Goal: Task Accomplishment & Management: Manage account settings

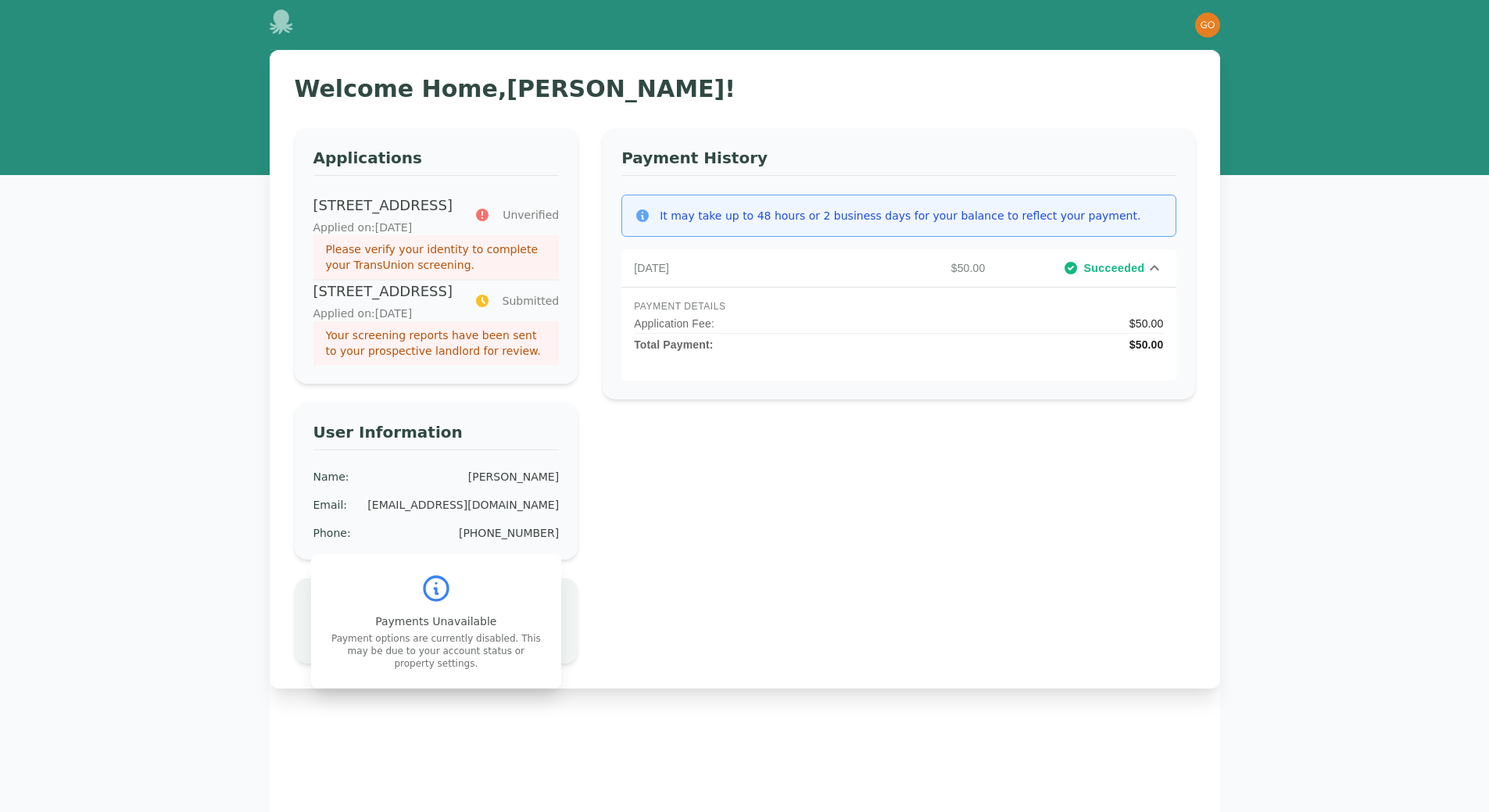
click at [1154, 265] on icon at bounding box center [1154, 268] width 9 height 6
click at [512, 308] on span "Submitted" at bounding box center [531, 300] width 57 height 16
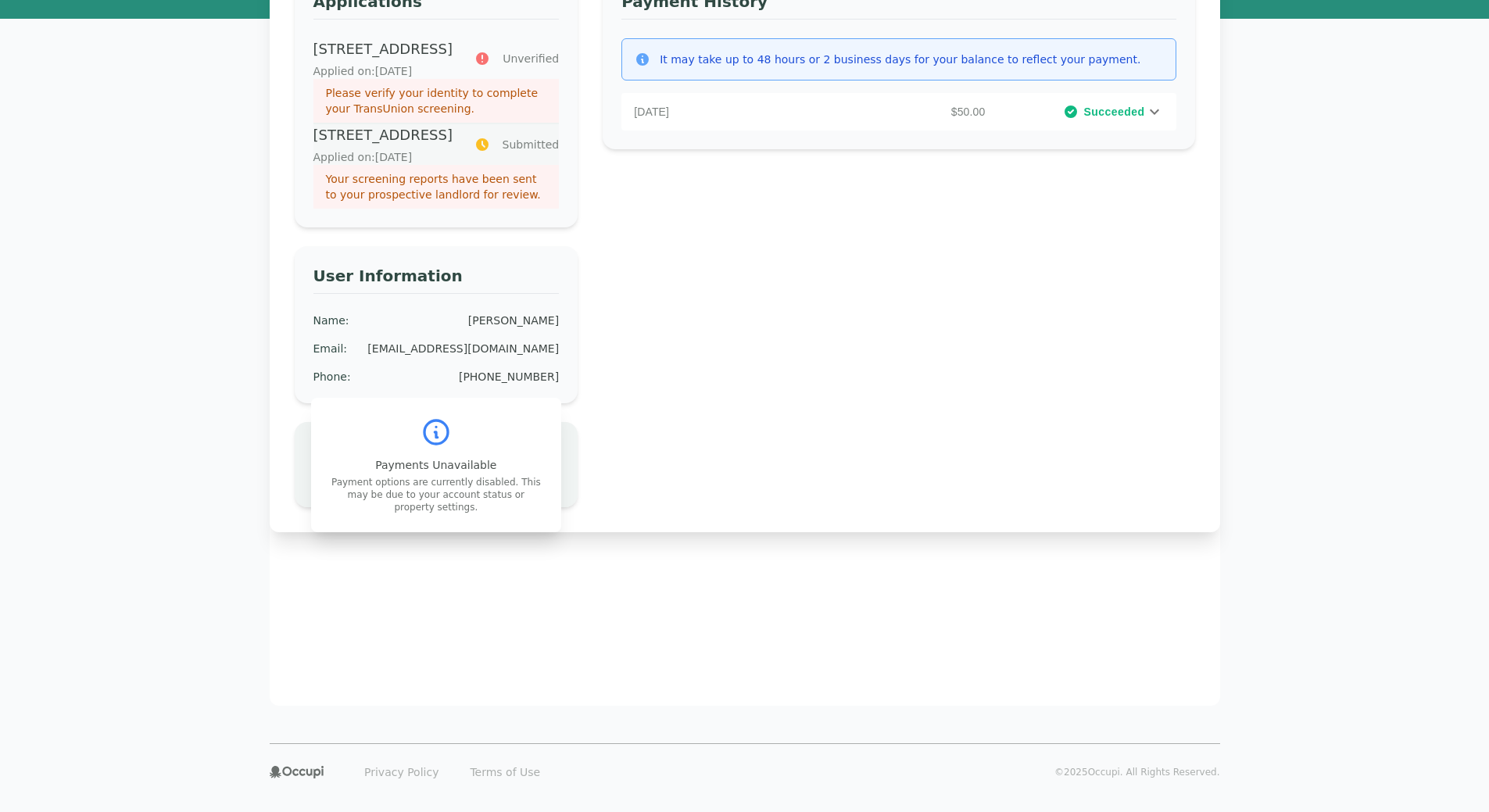
click at [415, 146] on p "[STREET_ADDRESS]" at bounding box center [384, 136] width 142 height 22
click at [524, 63] on span "Unverified" at bounding box center [531, 59] width 57 height 16
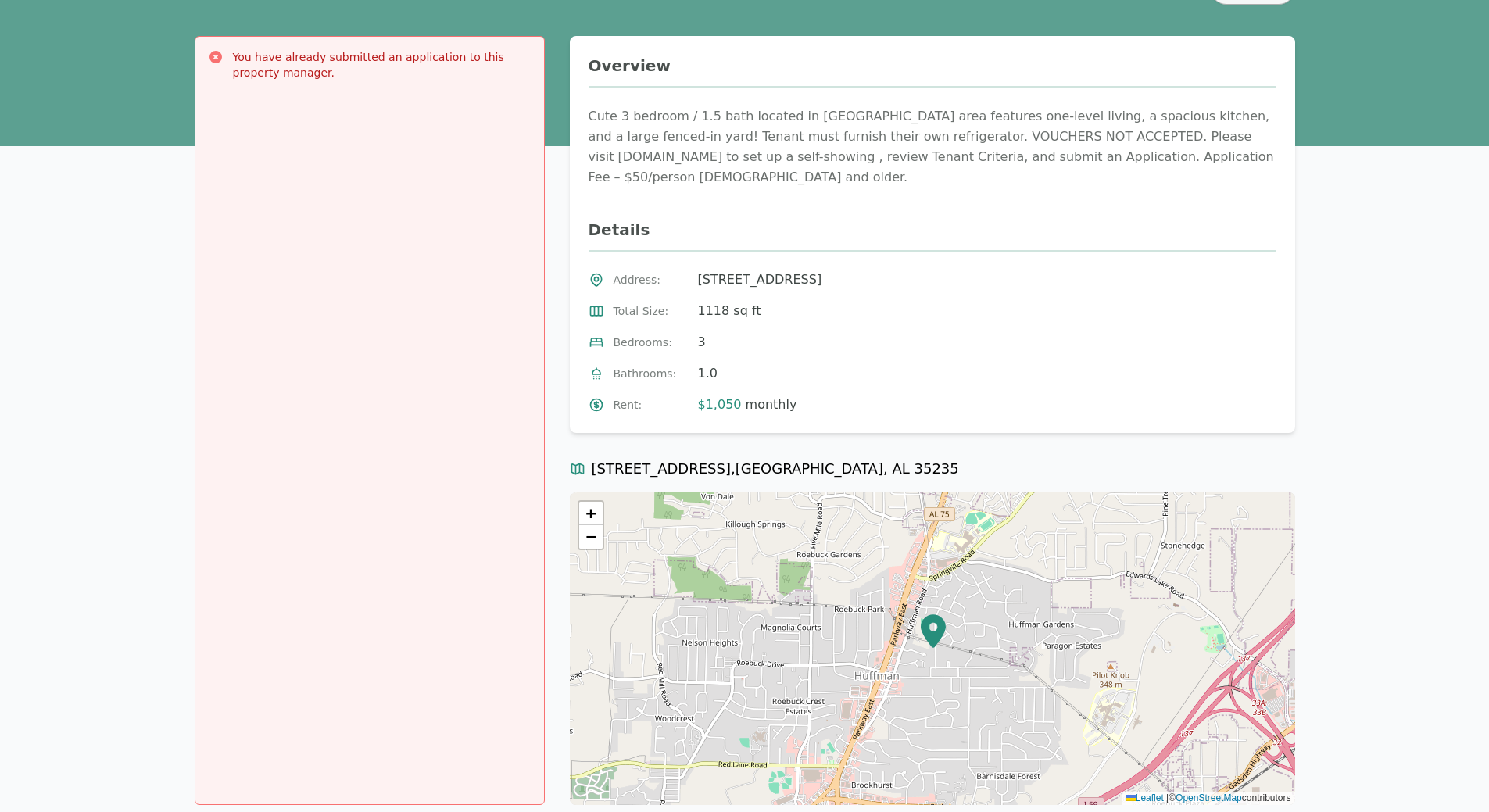
scroll to position [78, 0]
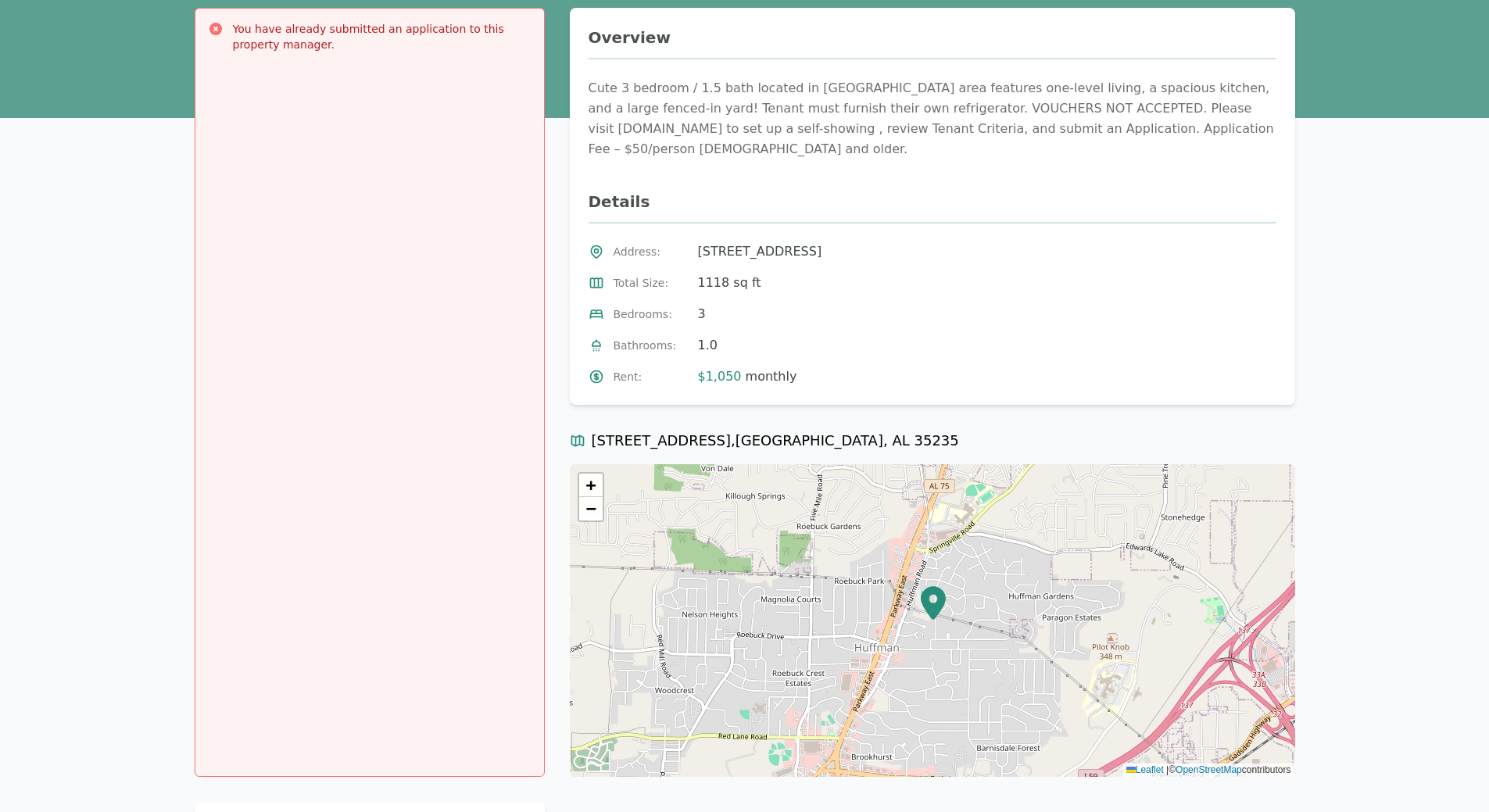
click at [217, 21] on icon at bounding box center [216, 29] width 16 height 16
click at [216, 31] on icon at bounding box center [215, 28] width 12 height 12
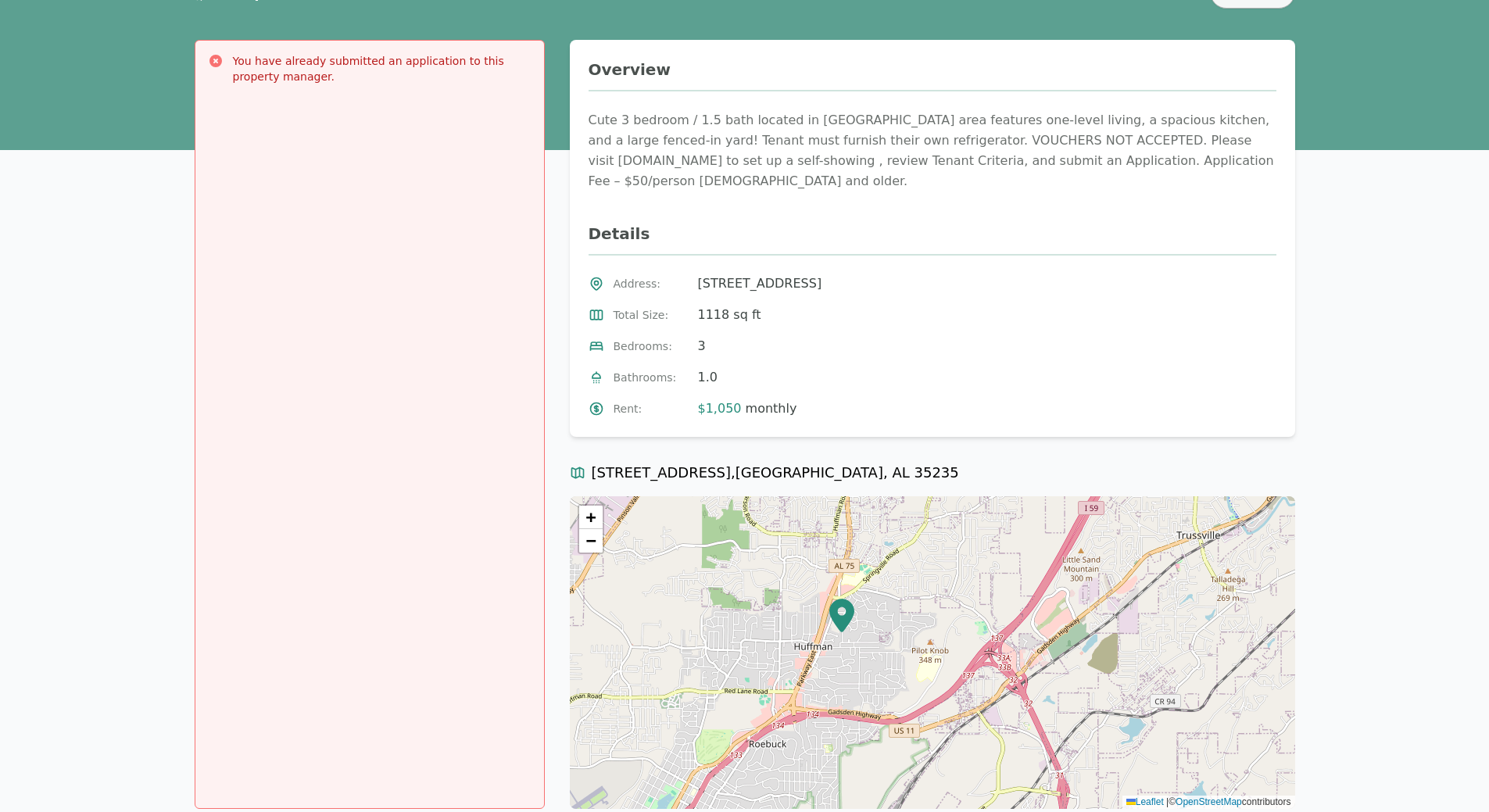
scroll to position [0, 0]
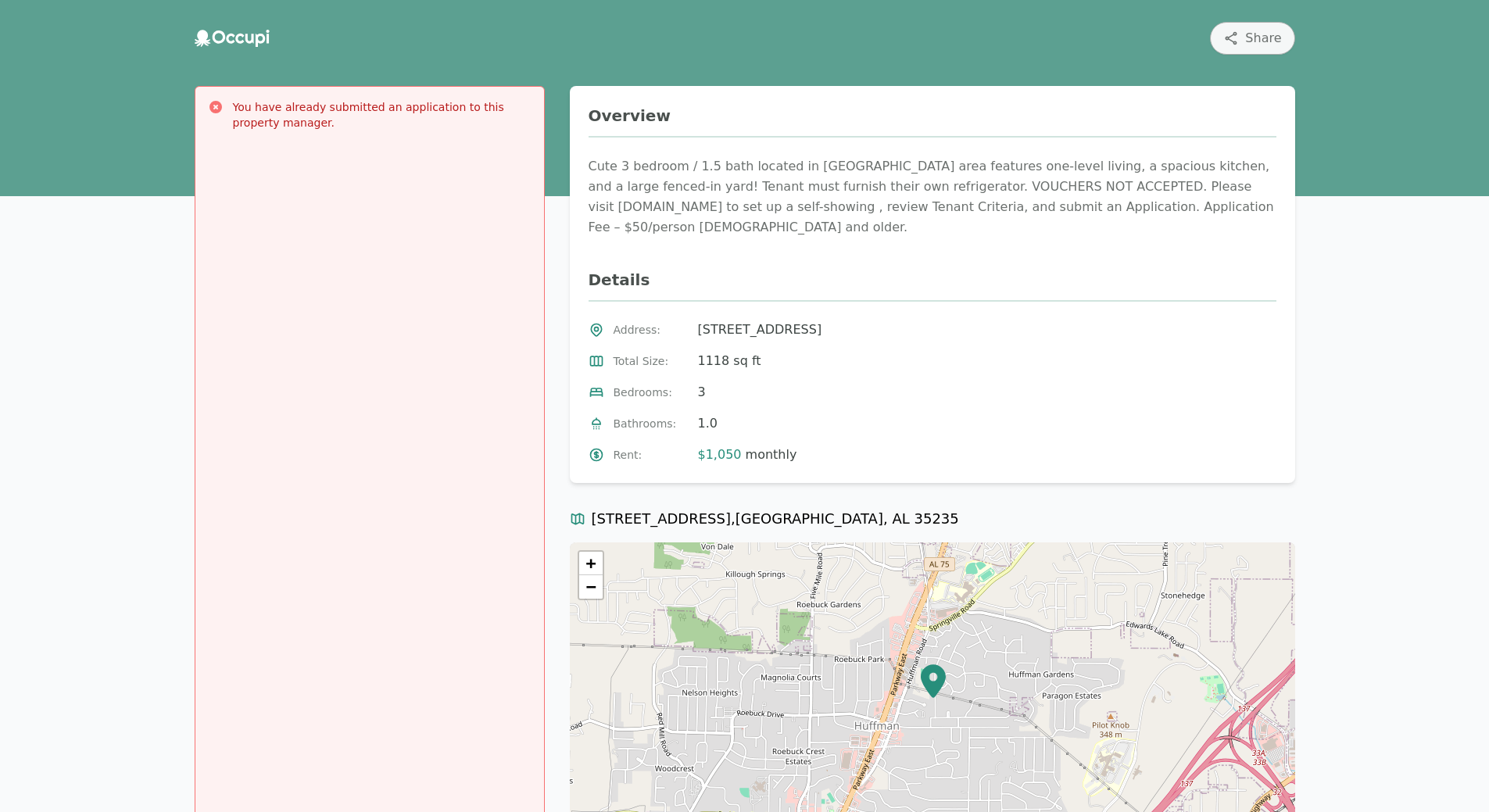
click at [224, 33] on icon at bounding box center [231, 38] width 75 height 18
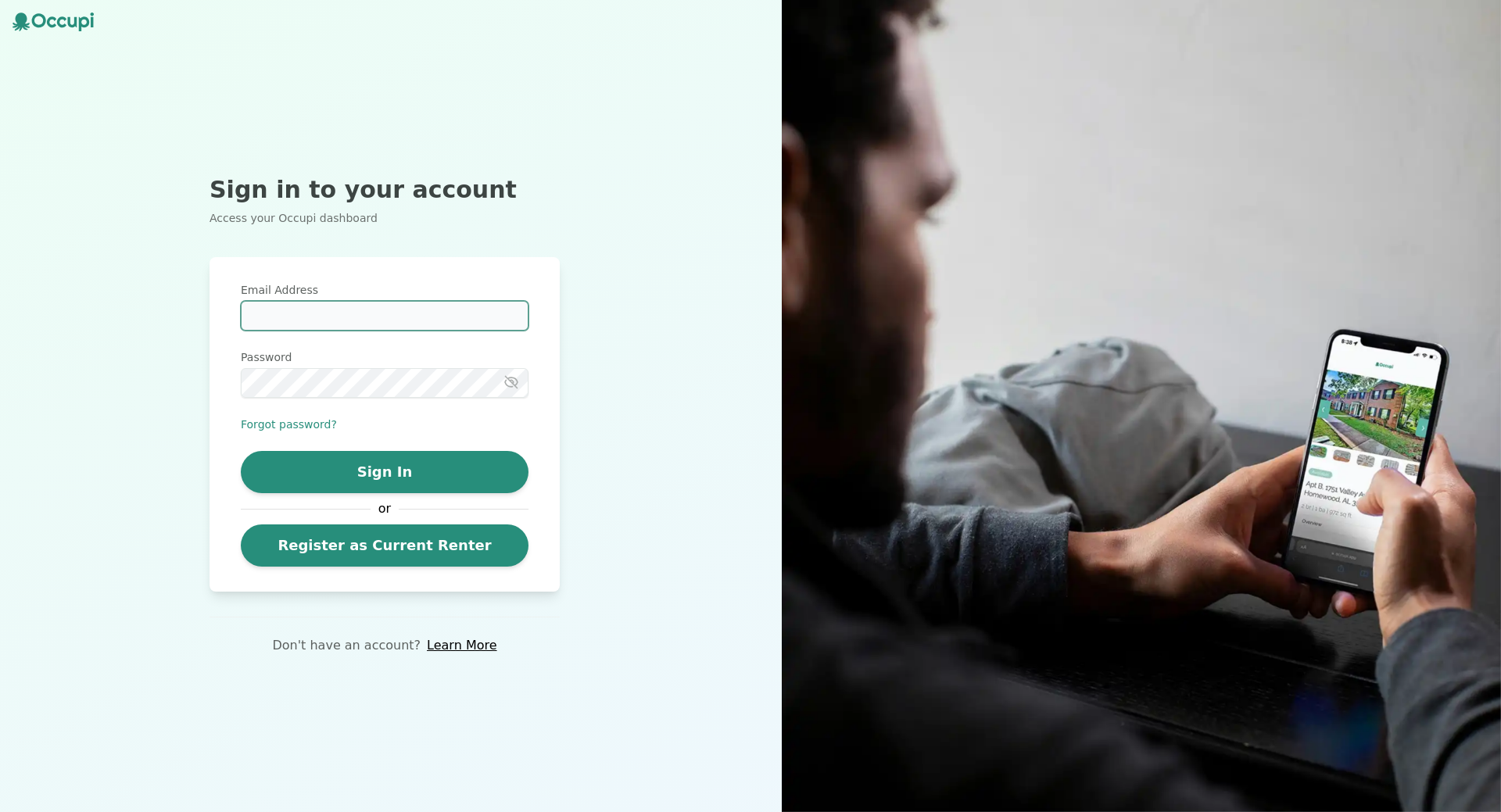
click at [356, 308] on input "Email Address" at bounding box center [385, 316] width 288 height 30
type input "**********"
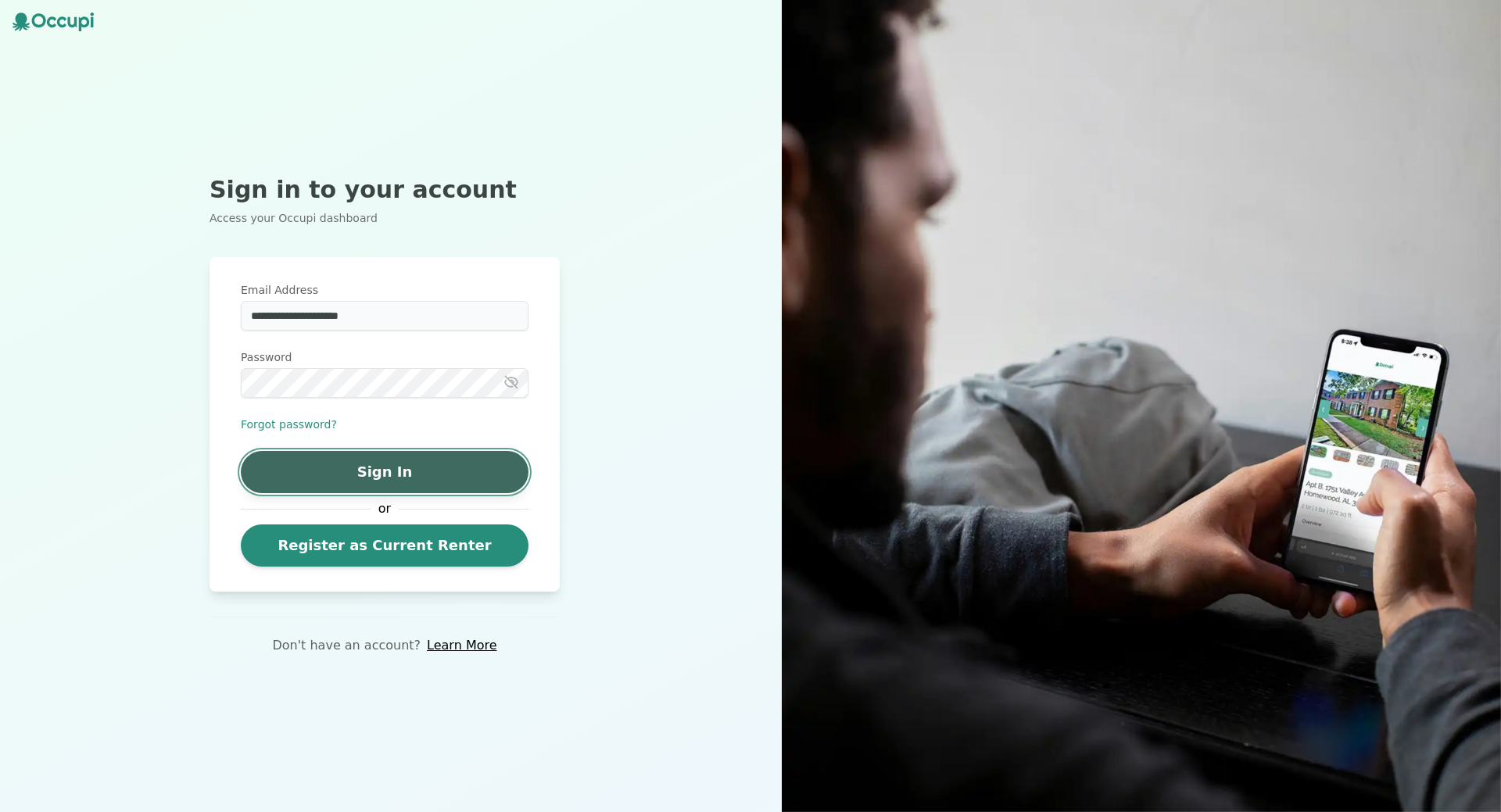
click at [371, 475] on button "Sign In" at bounding box center [385, 471] width 288 height 42
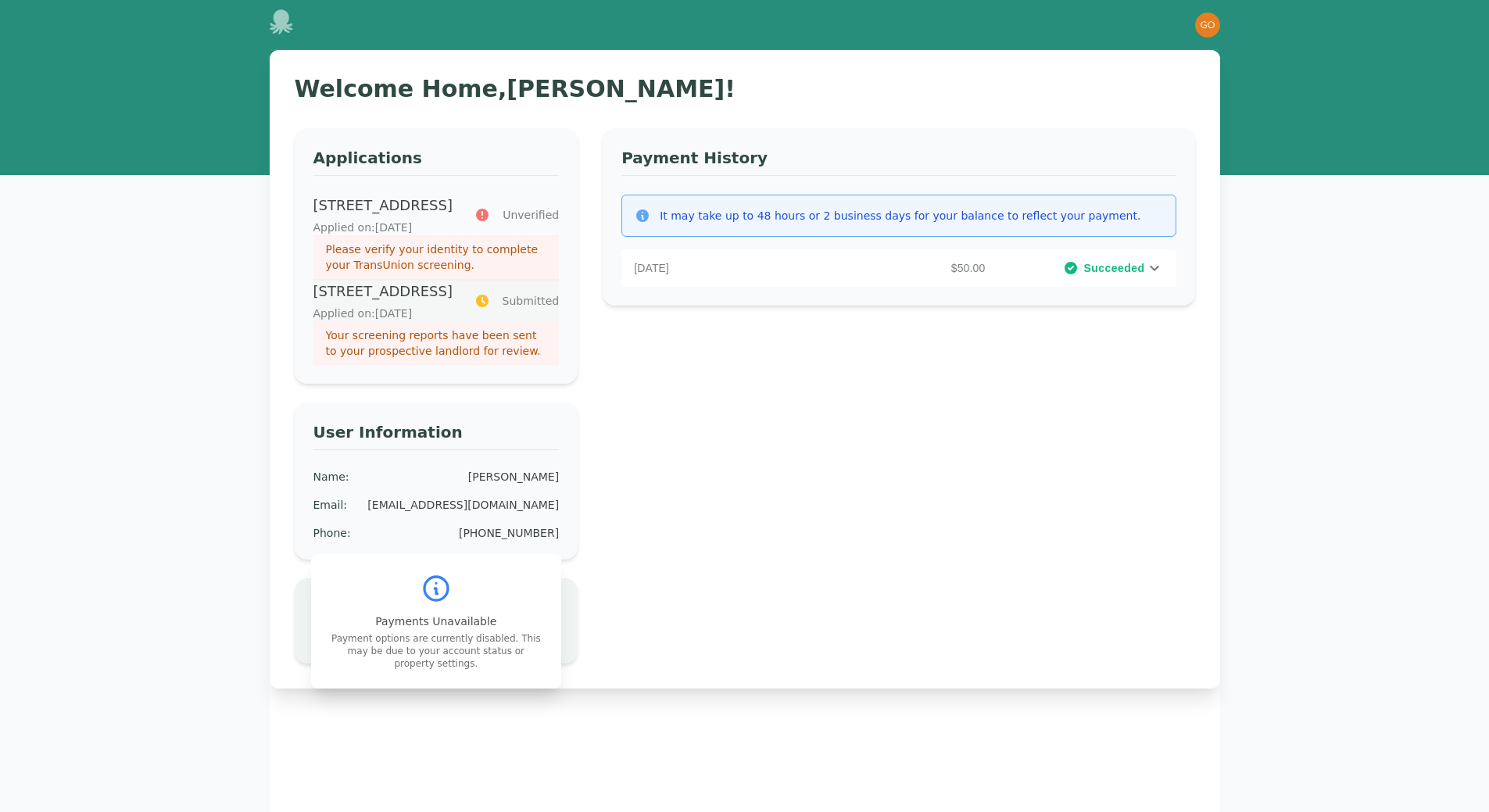
click at [537, 308] on span "Submitted" at bounding box center [531, 300] width 57 height 16
click at [1155, 268] on icon at bounding box center [1154, 268] width 9 height 6
click at [1090, 438] on div "Payment History It may take up to 48 hours or 2 business days for your balance …" at bounding box center [898, 396] width 592 height 535
click at [1152, 268] on icon at bounding box center [1154, 268] width 19 height 19
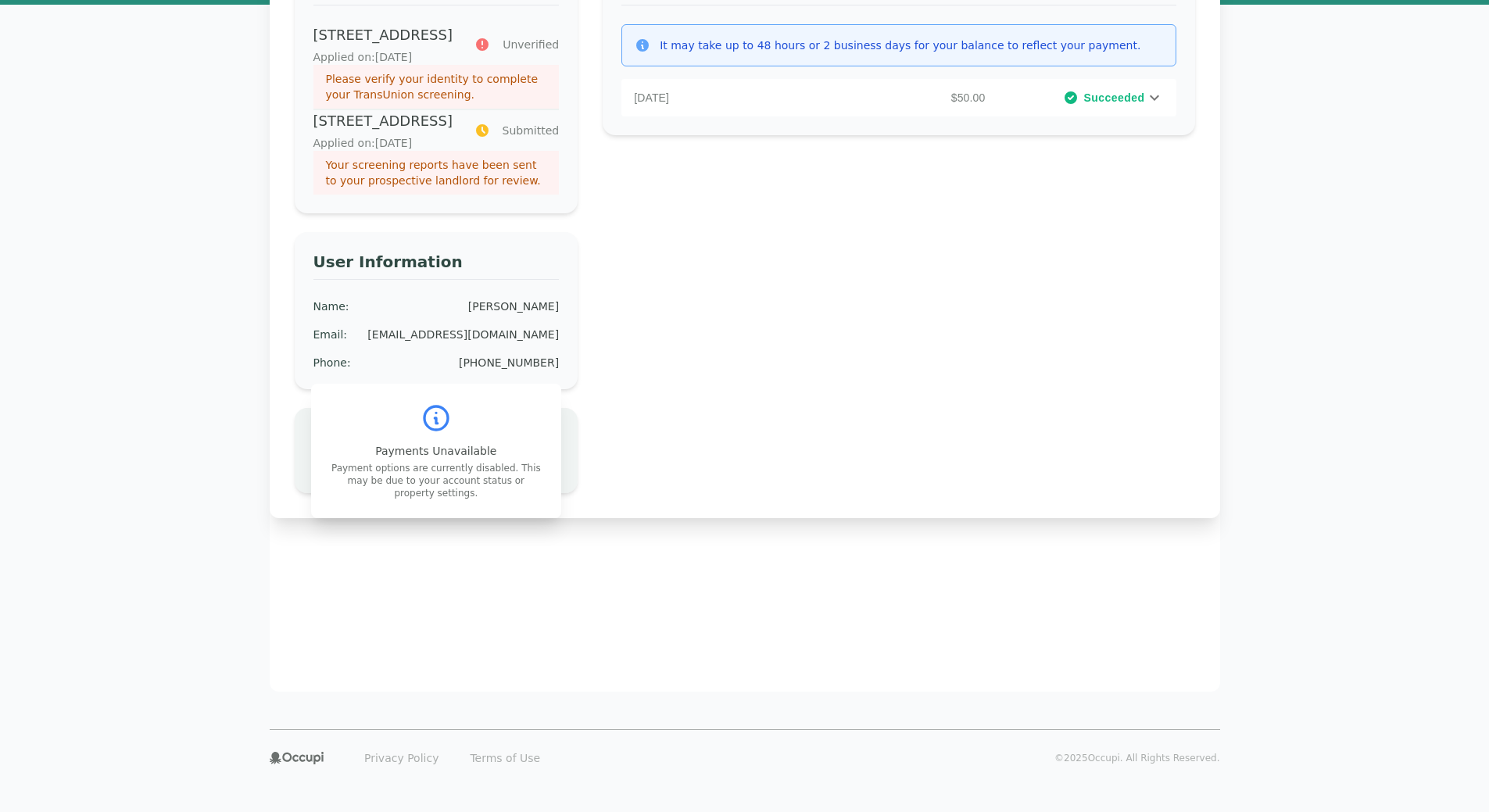
scroll to position [182, 0]
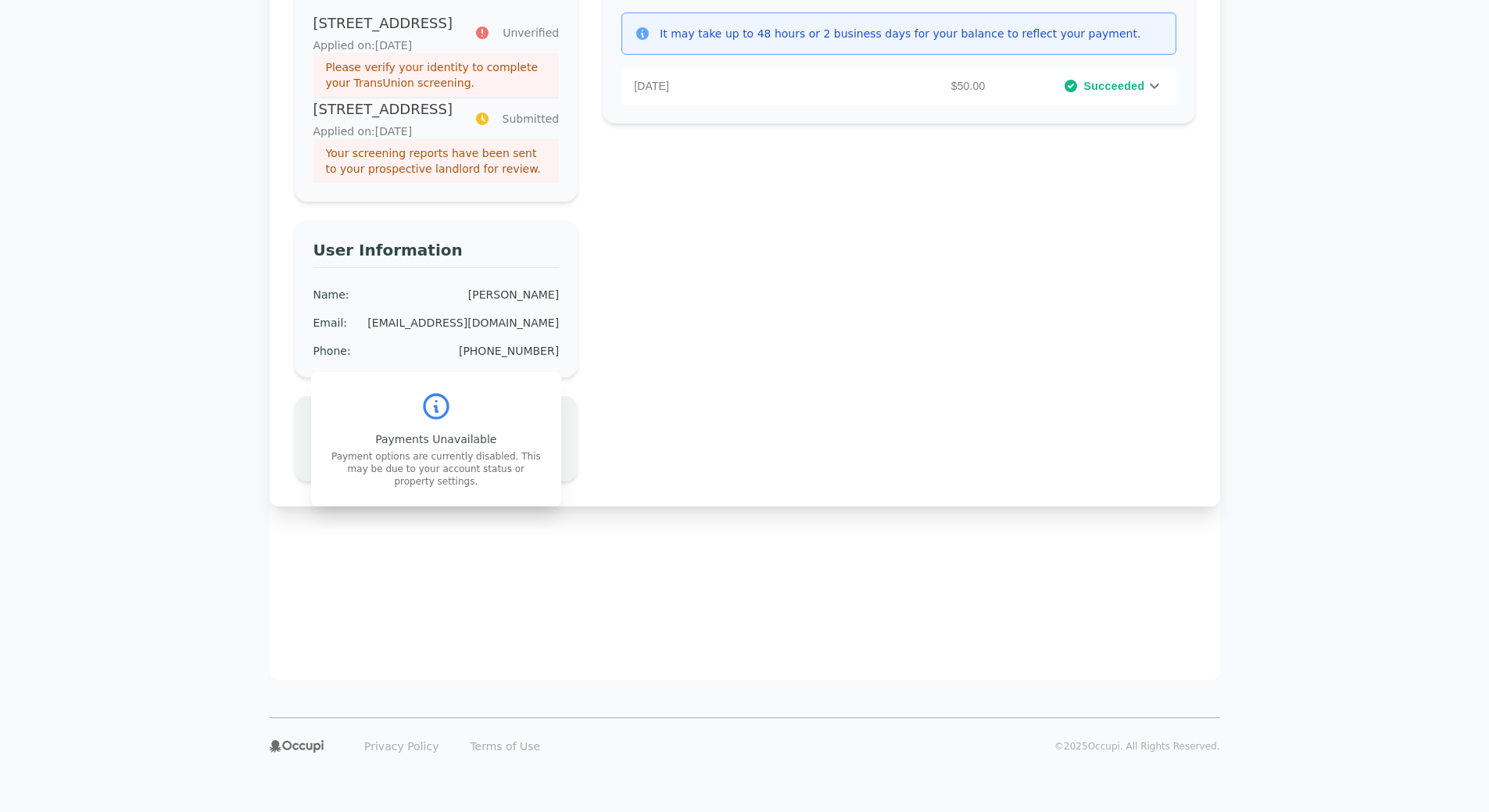
click at [440, 422] on icon at bounding box center [437, 407] width 32 height 32
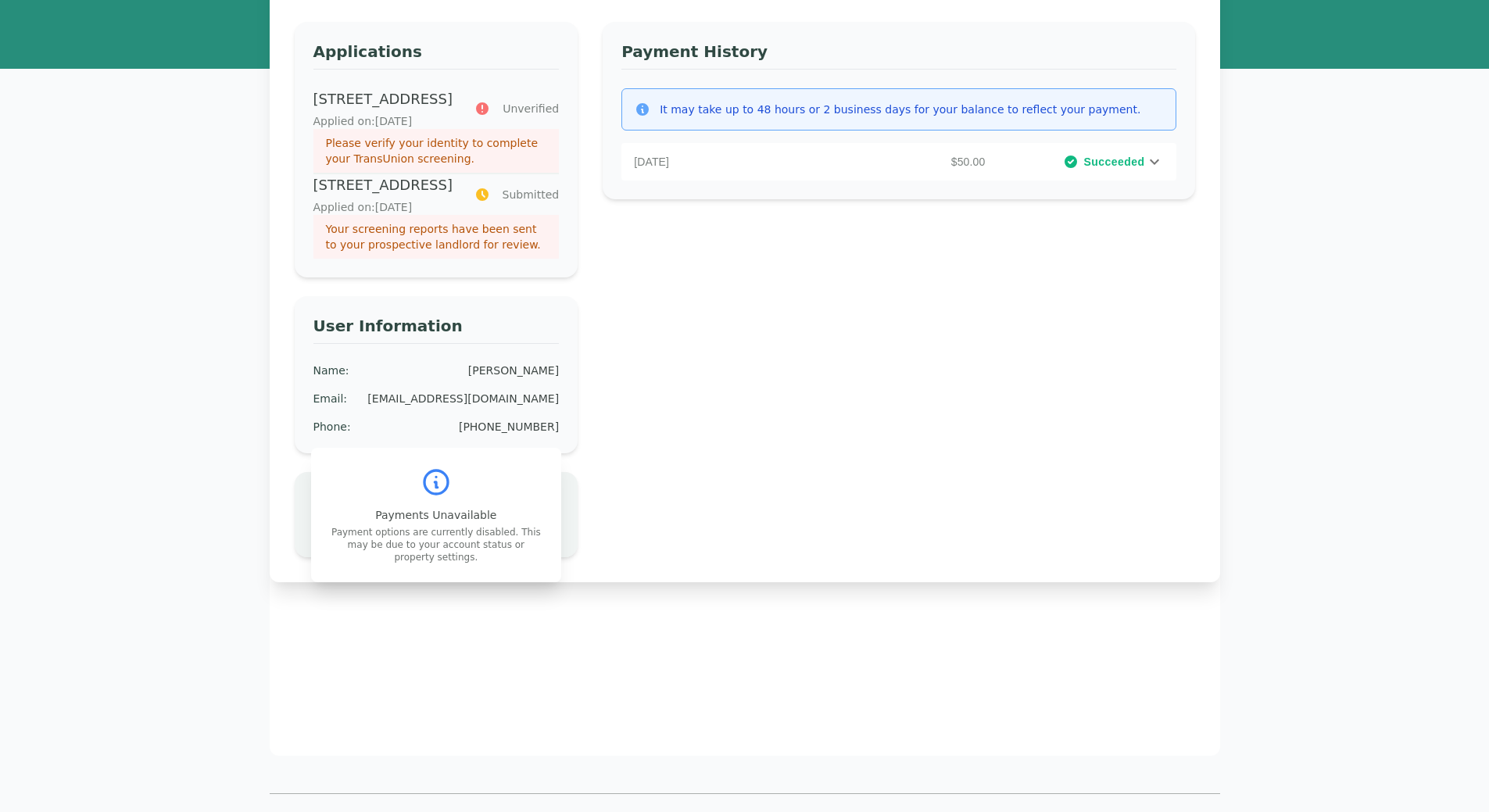
scroll to position [0, 0]
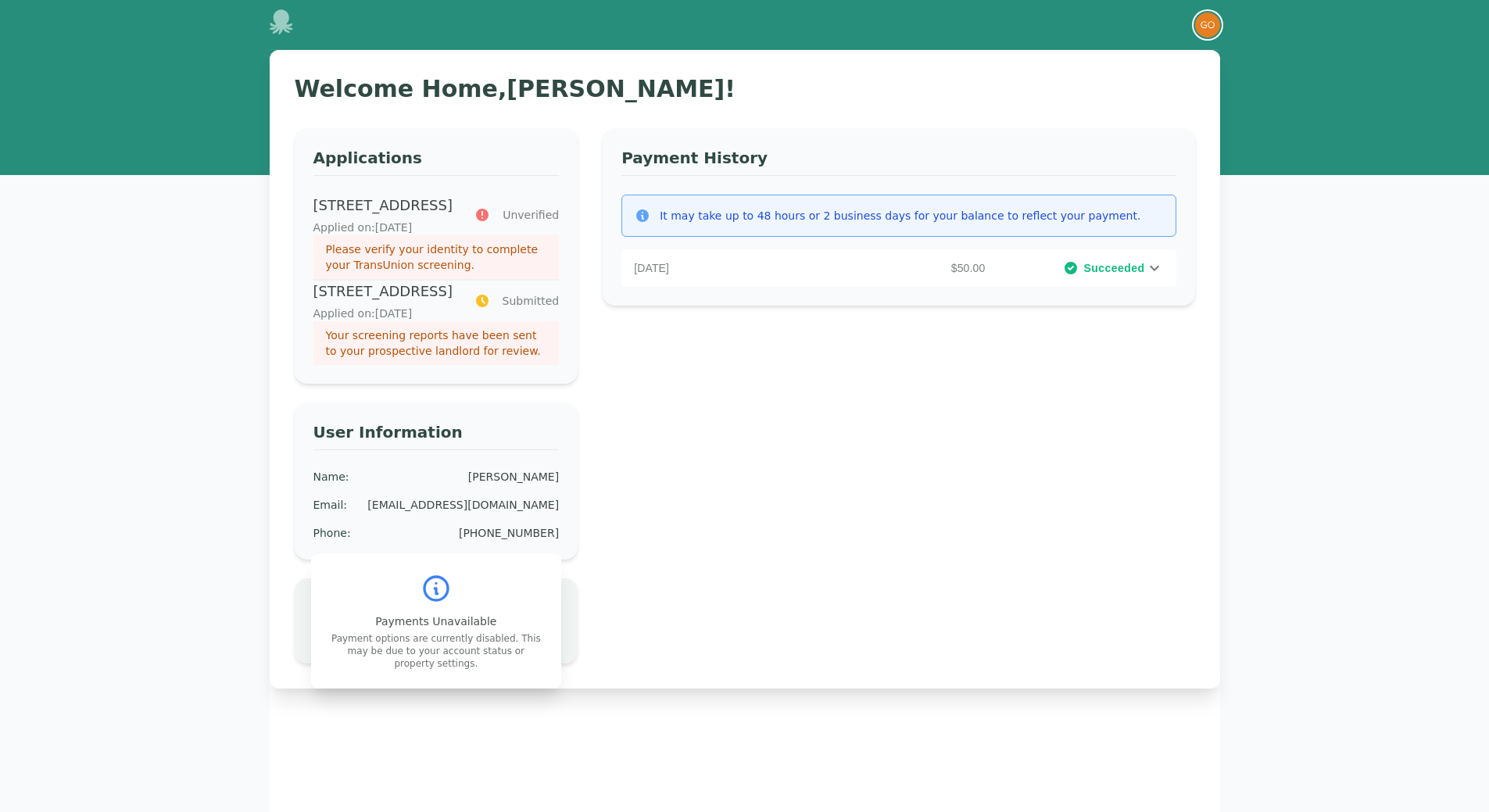
click at [1206, 28] on img "button" at bounding box center [1207, 24] width 25 height 25
click at [1159, 56] on button "Your Profile" at bounding box center [1144, 58] width 150 height 28
click at [438, 604] on icon at bounding box center [437, 589] width 32 height 32
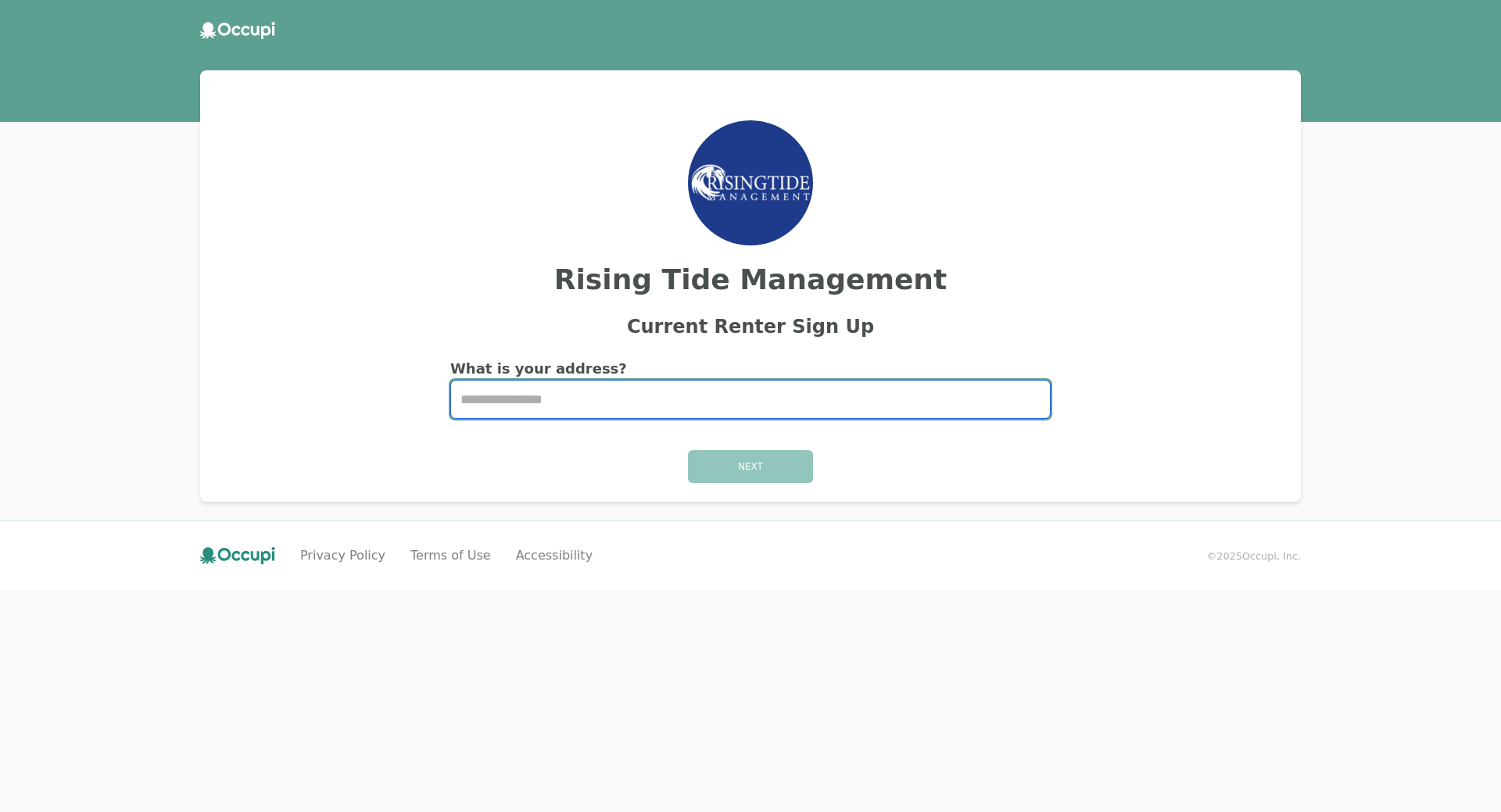
click at [547, 399] on input "Start typing..." at bounding box center [750, 399] width 599 height 37
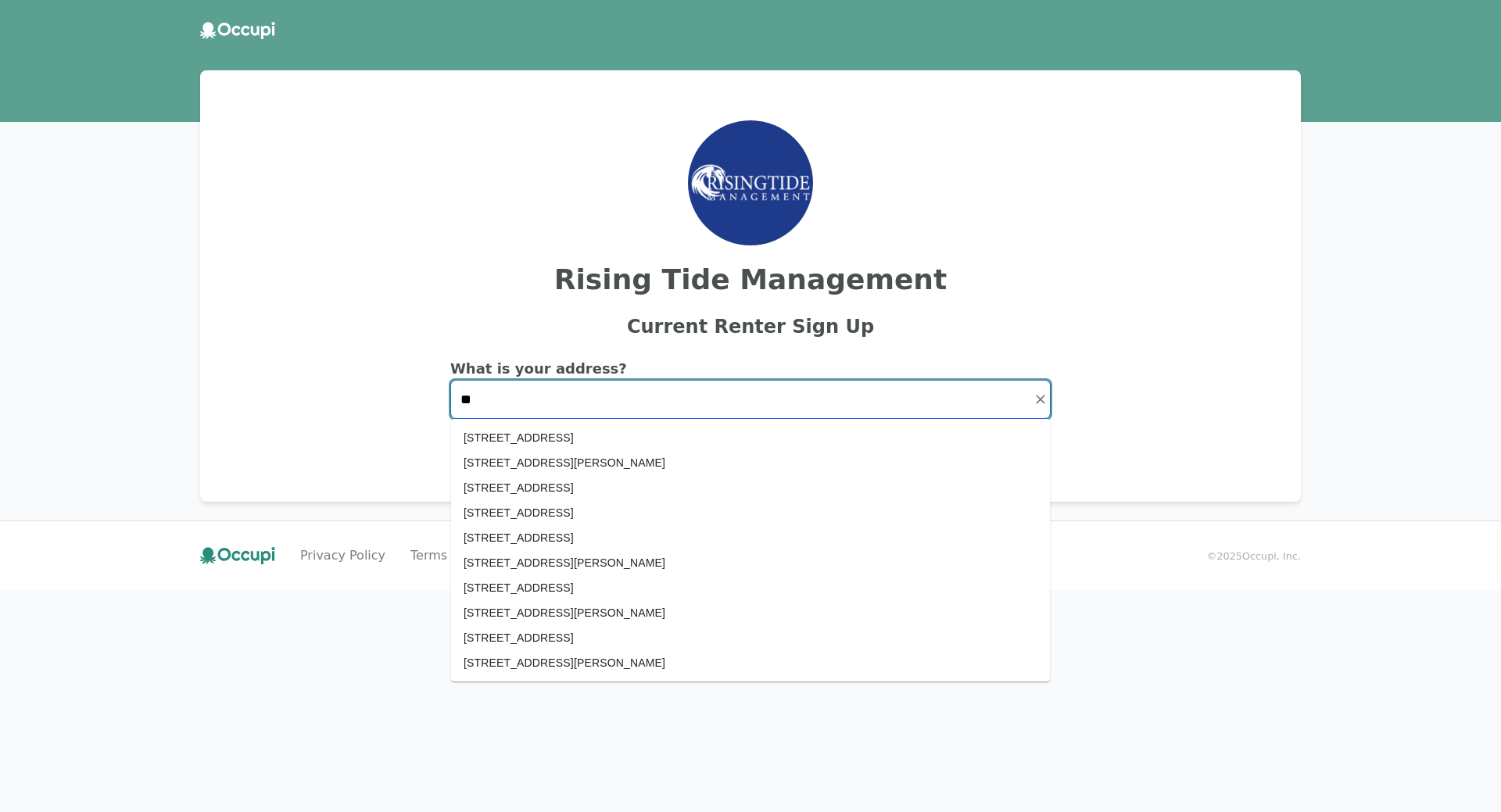
type input "**"
